Goal: Book appointment/travel/reservation

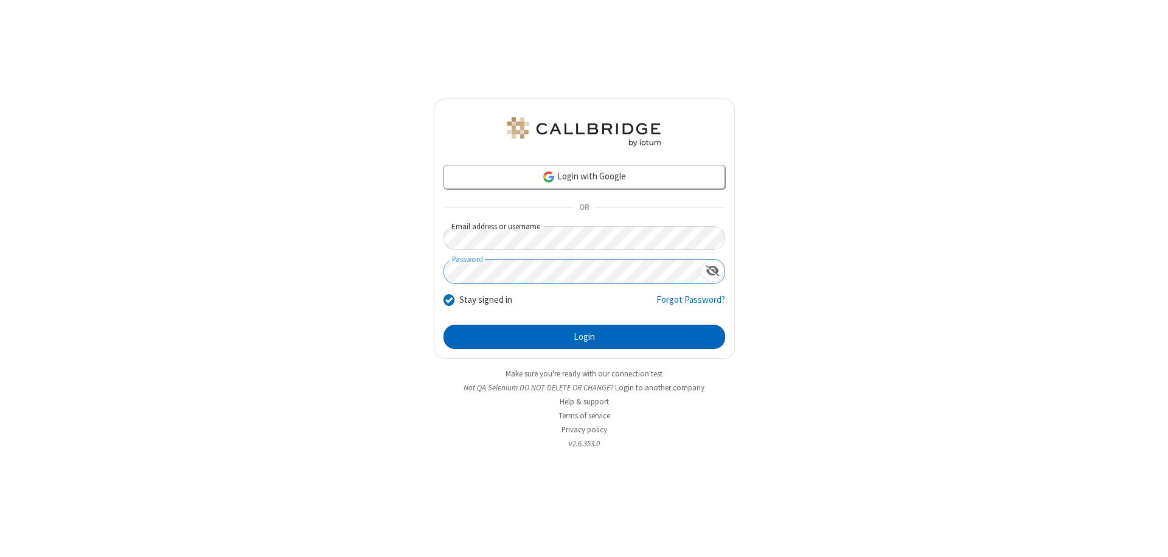
click at [584, 337] on button "Login" at bounding box center [584, 337] width 282 height 24
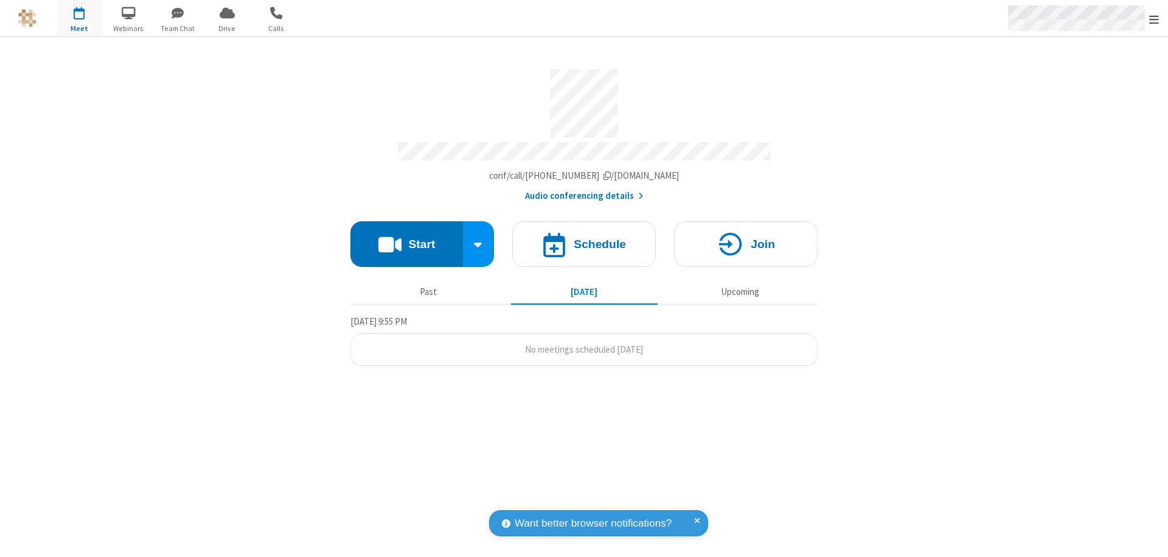
click at [1154, 19] on span "Open menu" at bounding box center [1154, 19] width 10 height 12
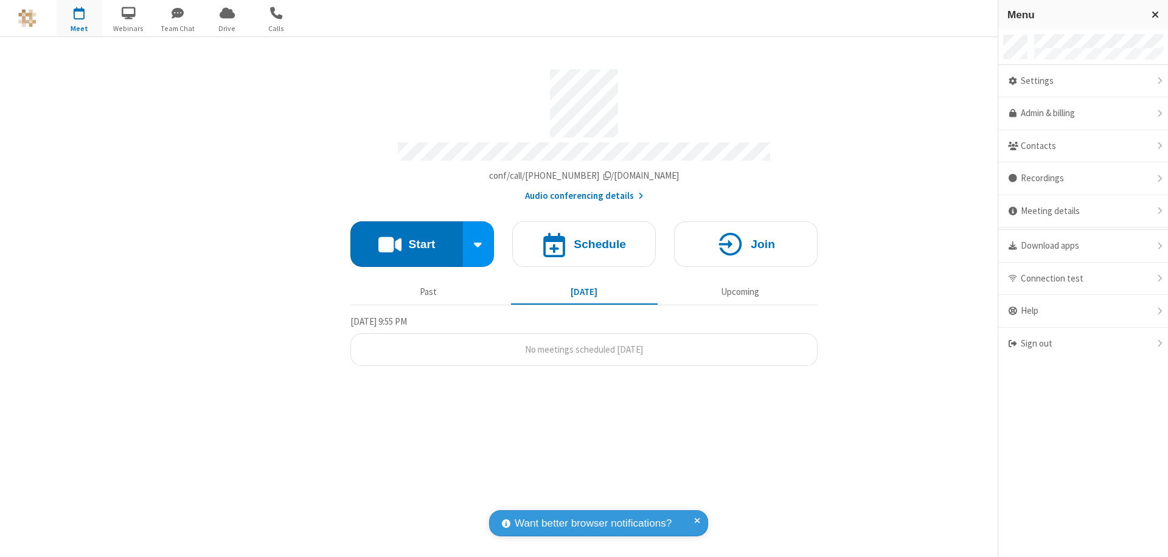
click at [79, 18] on span "button" at bounding box center [80, 12] width 46 height 21
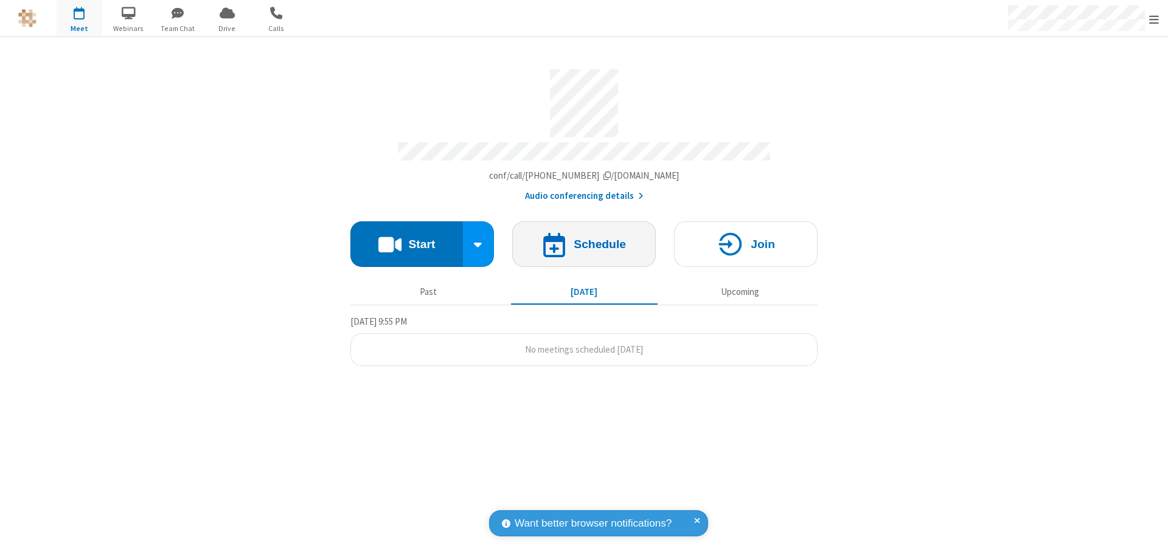
click at [584, 238] on h4 "Schedule" at bounding box center [599, 244] width 52 height 12
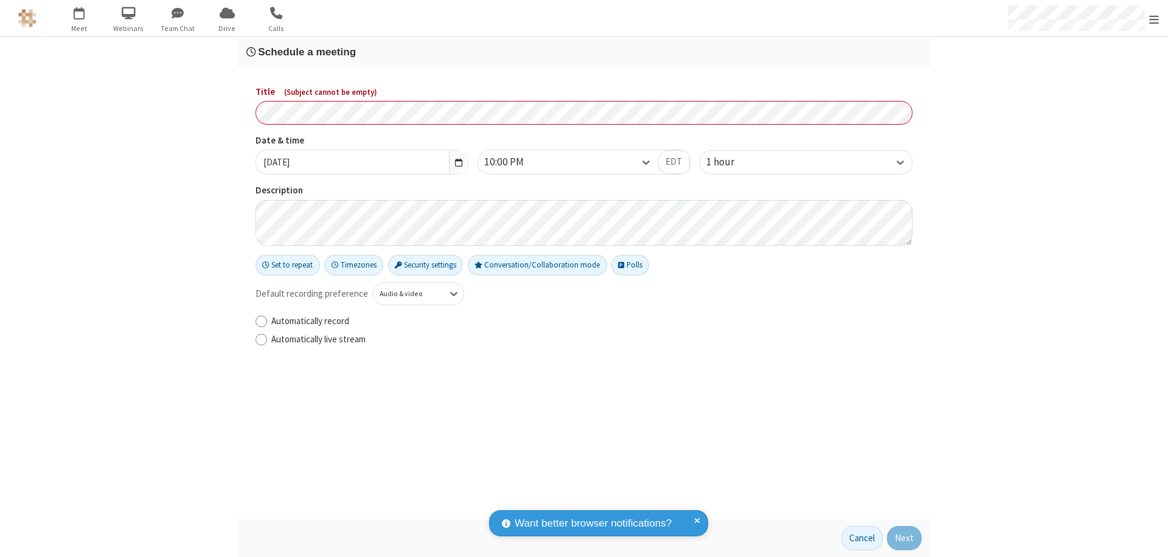
click at [584, 52] on h3 "Schedule a meeting" at bounding box center [583, 52] width 675 height 12
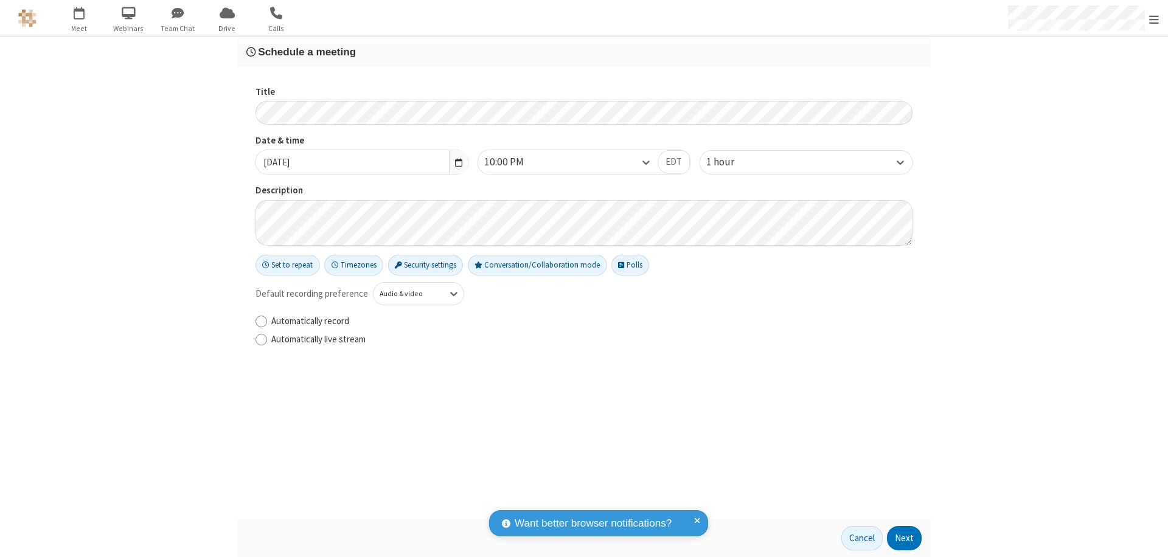
click at [904, 538] on button "Next" at bounding box center [904, 538] width 35 height 24
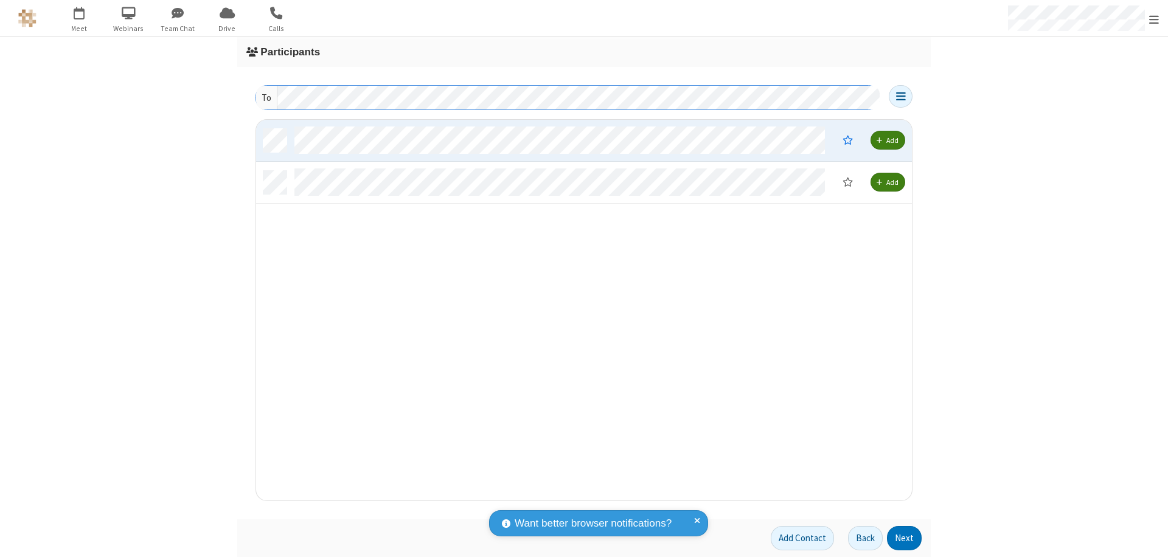
scroll to position [372, 646]
click at [904, 538] on button "Next" at bounding box center [904, 538] width 35 height 24
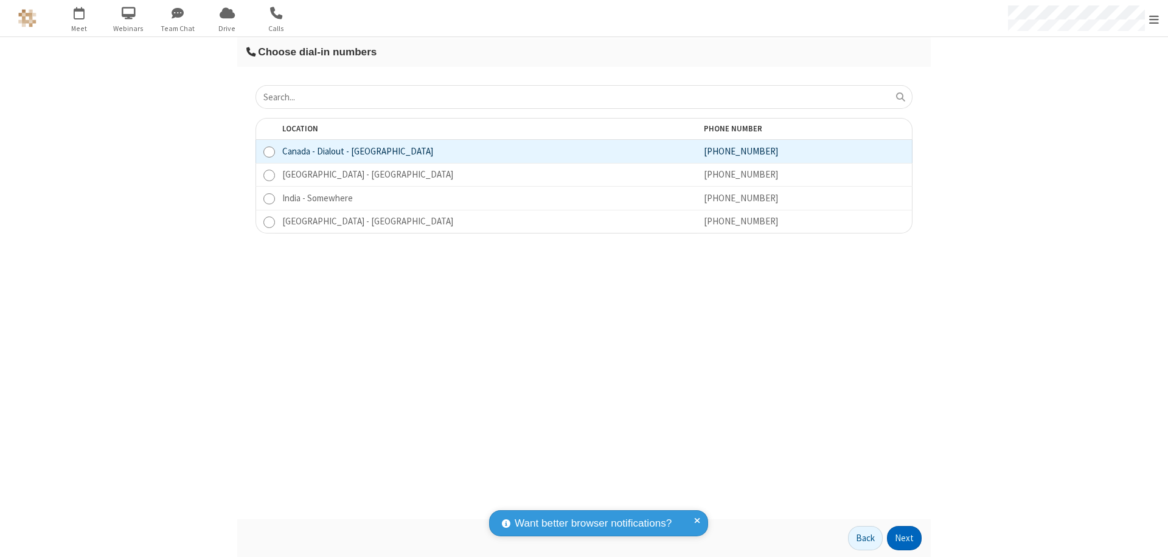
click at [904, 538] on button "Next" at bounding box center [904, 538] width 35 height 24
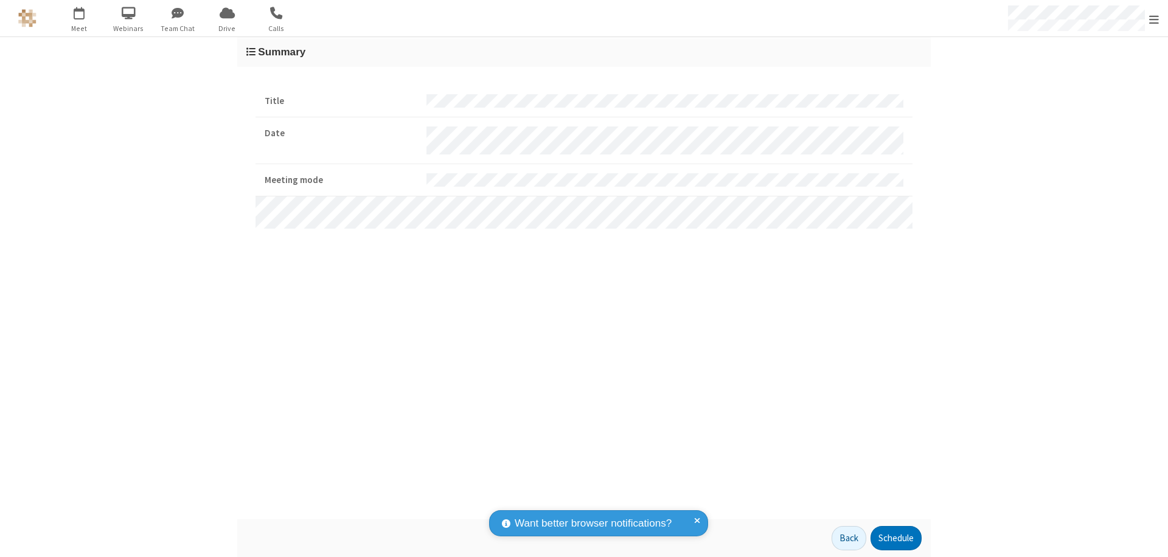
click at [895, 538] on button "Schedule" at bounding box center [895, 538] width 51 height 24
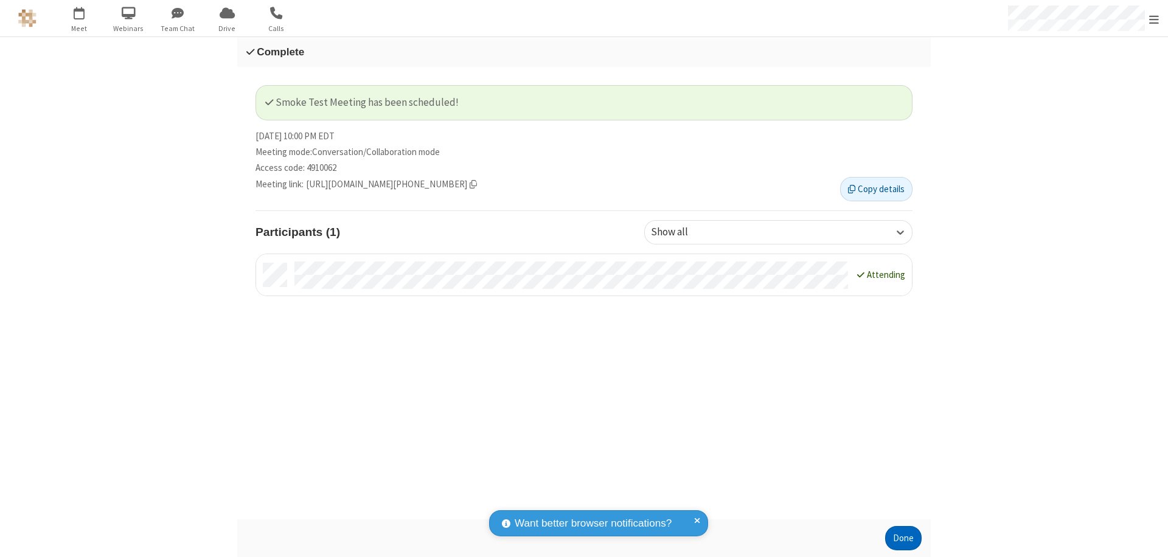
click at [903, 538] on button "Done" at bounding box center [903, 538] width 36 height 24
